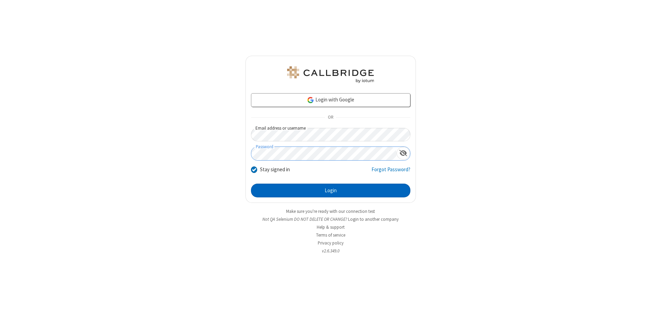
click at [330, 191] on button "Login" at bounding box center [330, 191] width 159 height 14
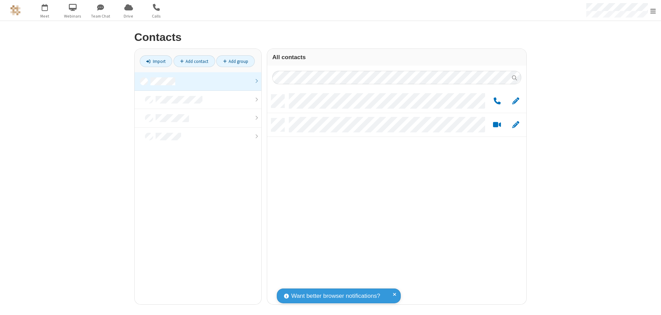
scroll to position [210, 254]
click at [198, 81] on link at bounding box center [198, 81] width 127 height 19
click at [235, 61] on link "Add group" at bounding box center [235, 61] width 39 height 12
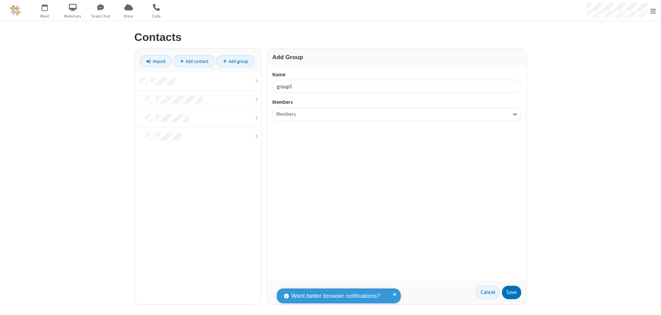
type input "group5"
type input "name22"
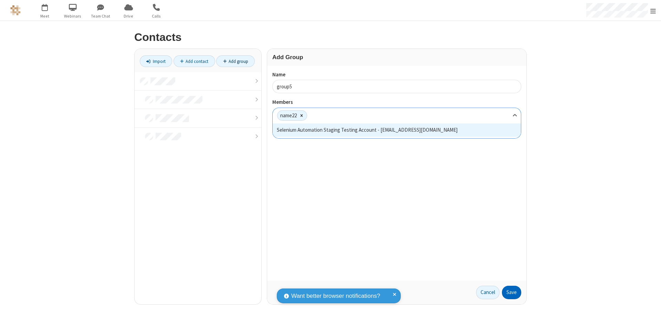
click at [511, 293] on button "Save" at bounding box center [511, 293] width 19 height 14
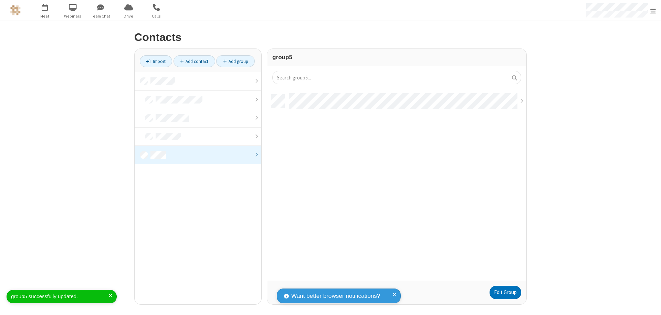
scroll to position [186, 254]
click at [505, 293] on link "Edit Group" at bounding box center [505, 293] width 32 height 14
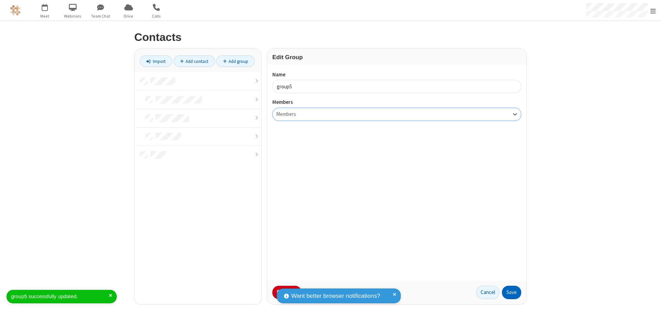
click at [511, 293] on button "Save" at bounding box center [511, 293] width 19 height 14
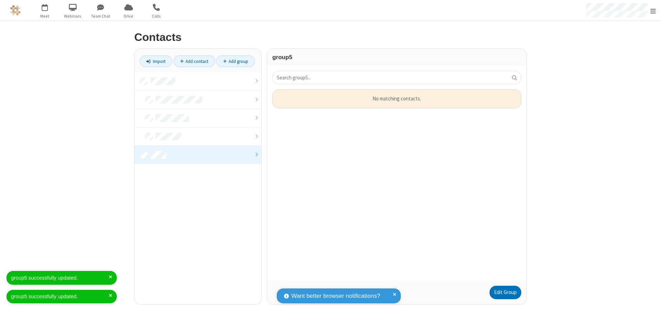
scroll to position [186, 254]
